Goal: Task Accomplishment & Management: Manage account settings

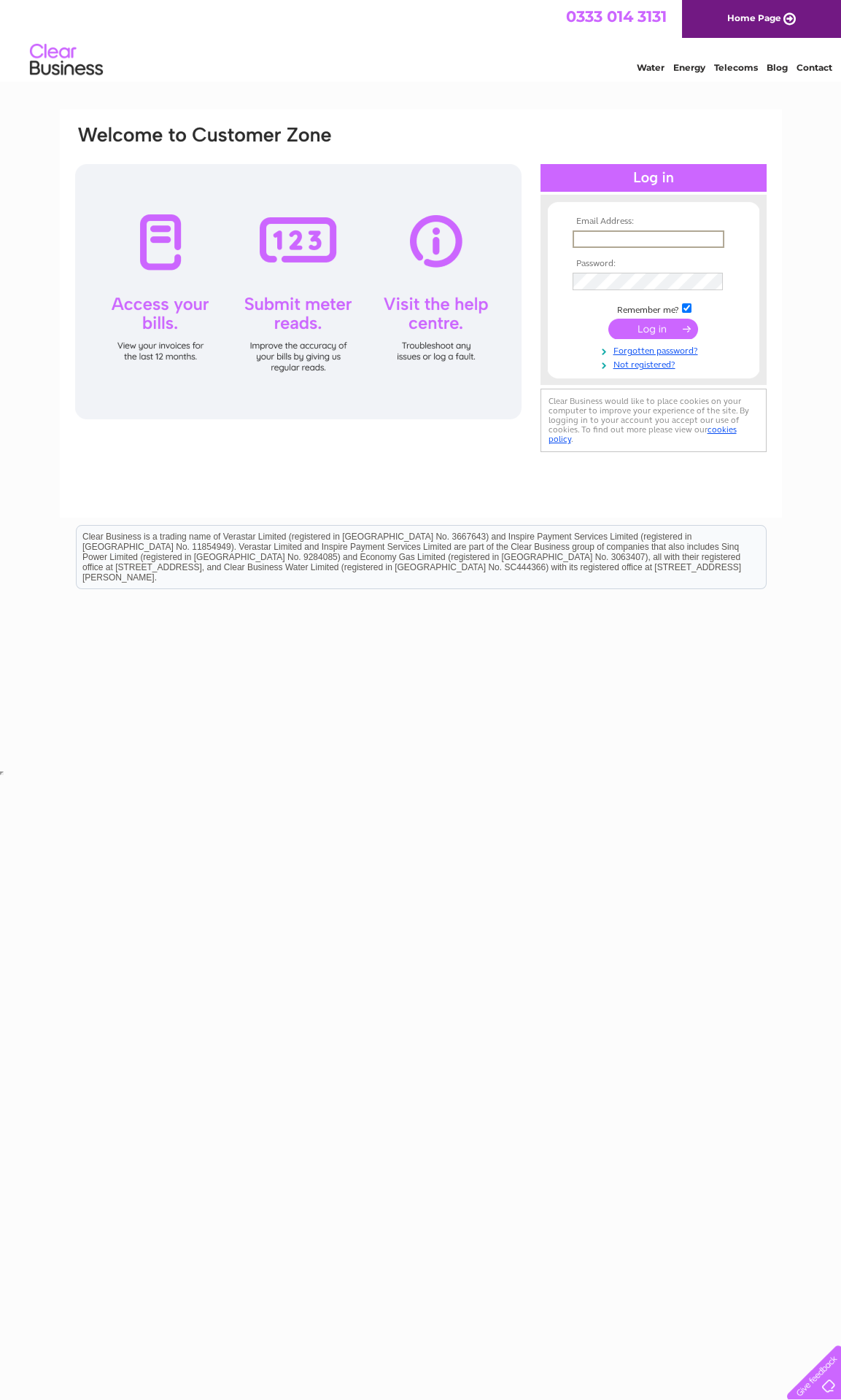
click at [649, 241] on input "text" at bounding box center [649, 239] width 152 height 17
type input "linda53bell@icloud.com"
click at [653, 330] on input "submit" at bounding box center [653, 329] width 89 height 20
click at [665, 337] on input "submit" at bounding box center [653, 327] width 89 height 20
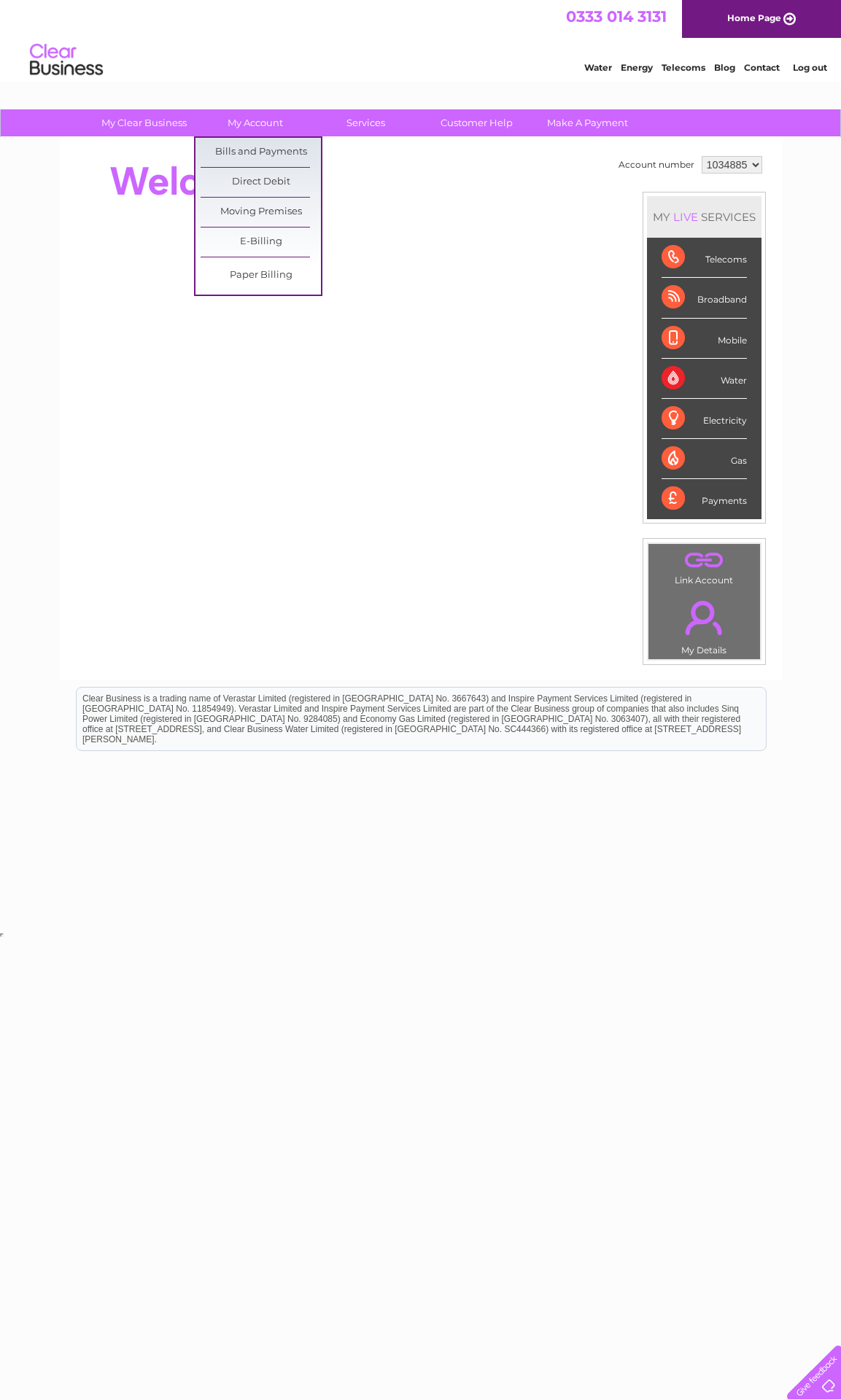
click at [276, 153] on link "Bills and Payments" at bounding box center [261, 152] width 121 height 29
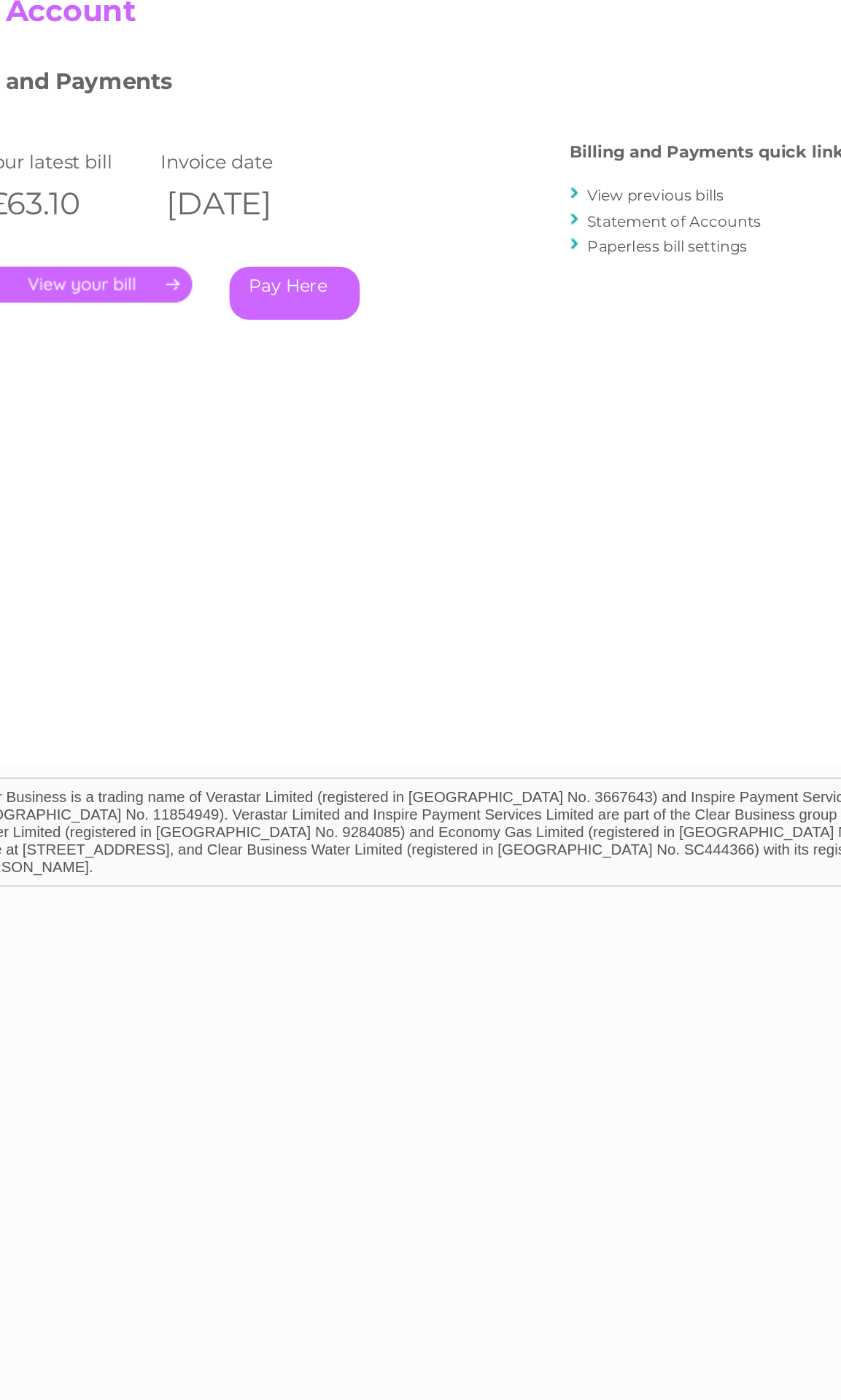
click at [96, 327] on link "." at bounding box center [152, 338] width 127 height 21
